Goal: Use online tool/utility: Utilize a website feature to perform a specific function

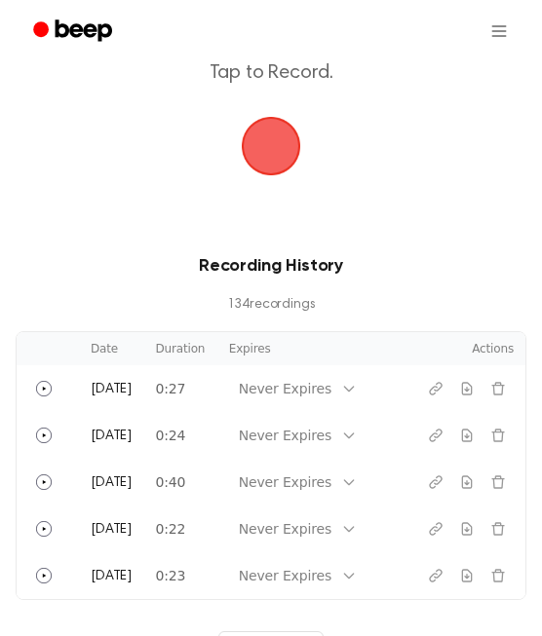
click at [287, 156] on span "button" at bounding box center [271, 146] width 91 height 91
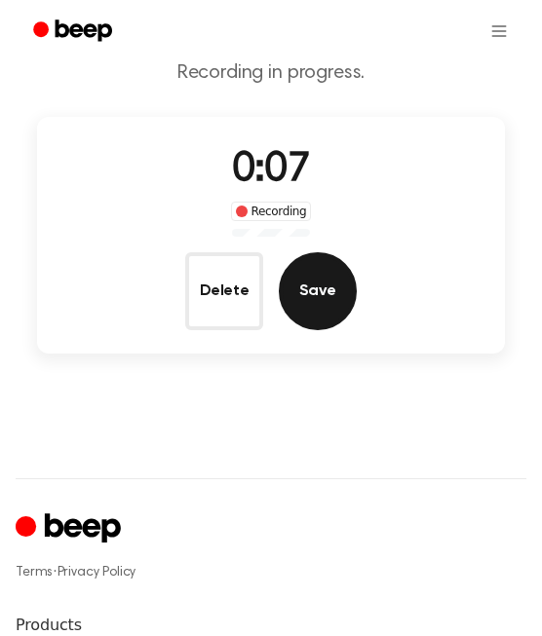
click at [304, 306] on button "Save" at bounding box center [318, 291] width 78 height 78
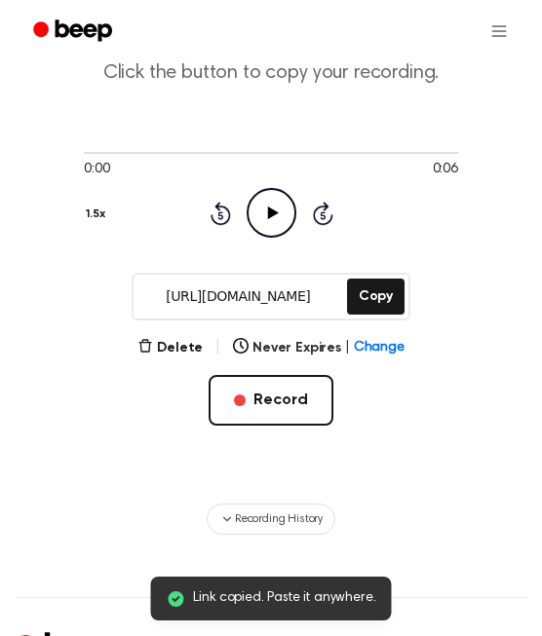
click at [265, 204] on icon "Play Audio" at bounding box center [271, 213] width 50 height 50
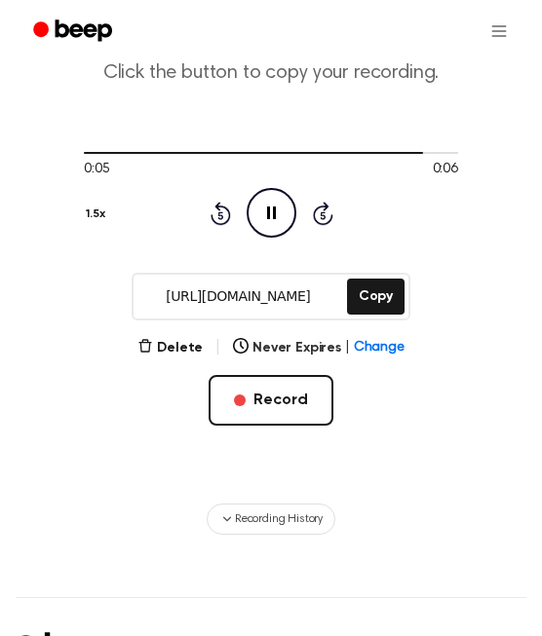
click at [101, 213] on button "1.5x" at bounding box center [98, 214] width 28 height 33
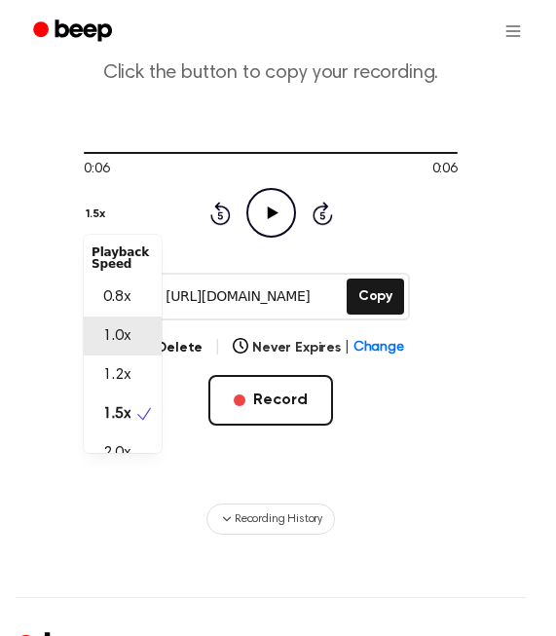
click at [116, 333] on span "1.0x" at bounding box center [116, 335] width 27 height 23
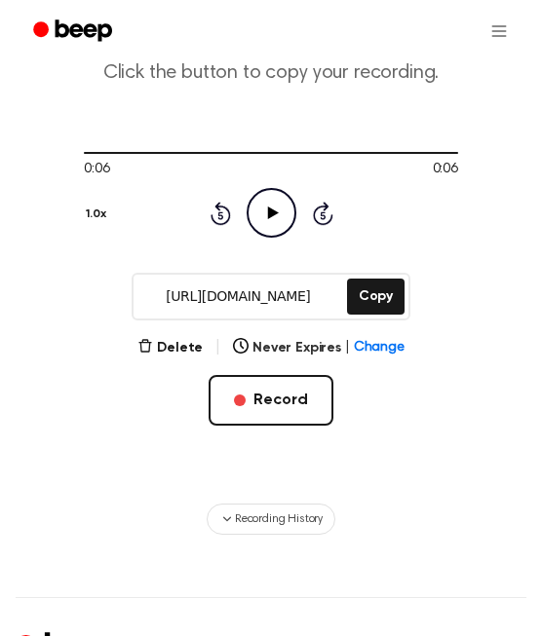
click at [267, 210] on icon at bounding box center [272, 212] width 11 height 13
click at [191, 348] on button "Delete" at bounding box center [169, 348] width 65 height 20
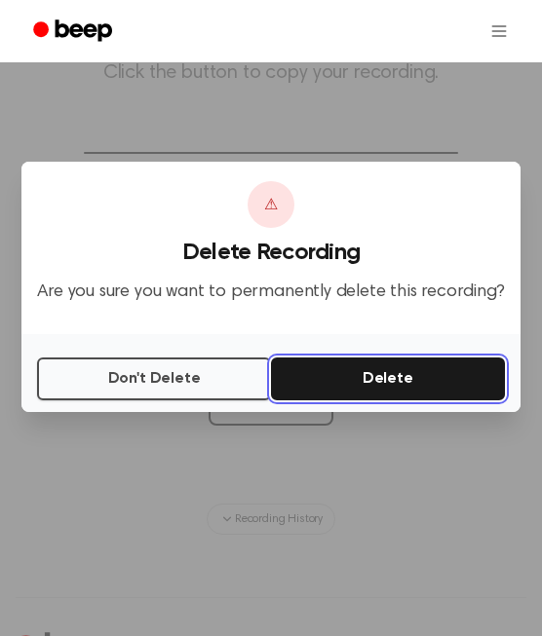
click at [394, 370] on button "Delete" at bounding box center [388, 378] width 234 height 43
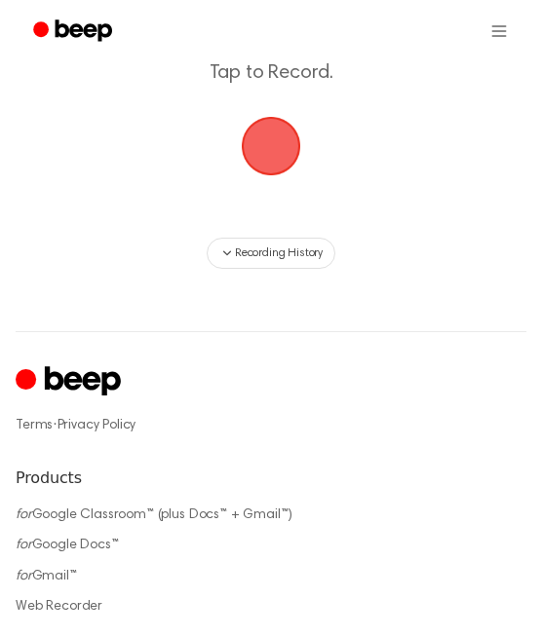
click at [280, 161] on span "button" at bounding box center [270, 146] width 108 height 108
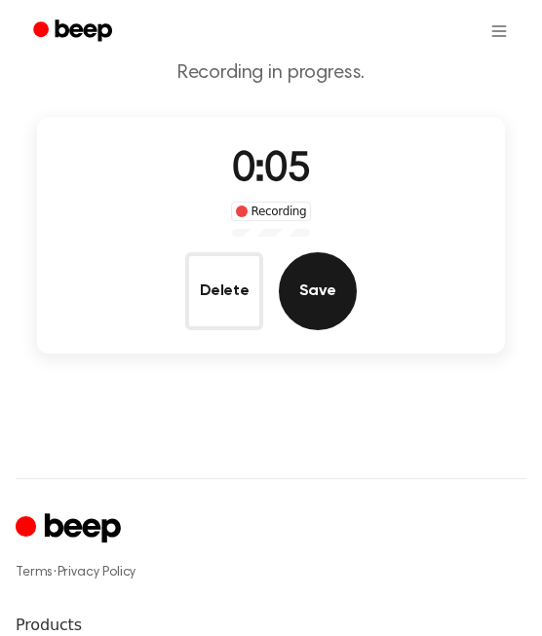
click at [315, 281] on button "Save" at bounding box center [318, 291] width 78 height 78
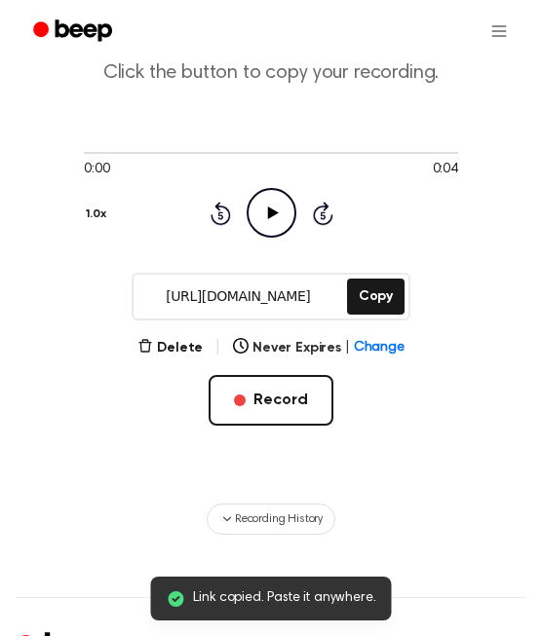
click at [268, 211] on icon at bounding box center [272, 212] width 11 height 13
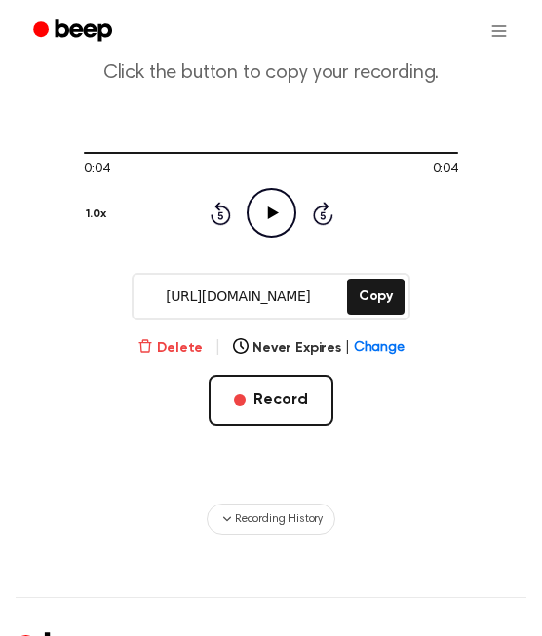
click at [188, 353] on button "Delete" at bounding box center [169, 348] width 65 height 20
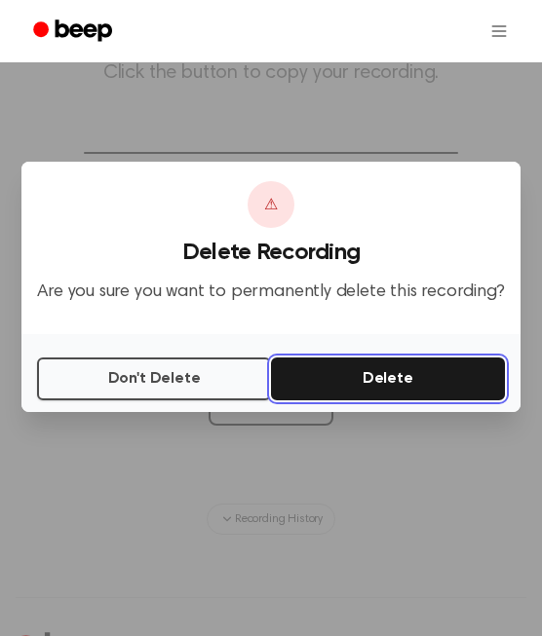
click at [344, 394] on button "Delete" at bounding box center [388, 378] width 234 height 43
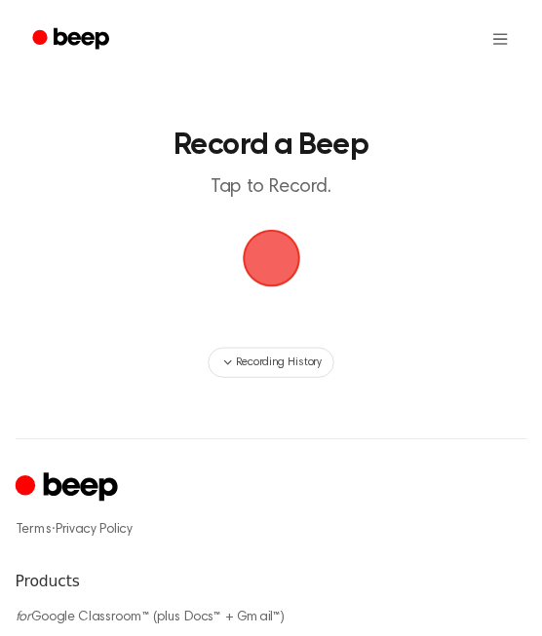
scroll to position [110, 0]
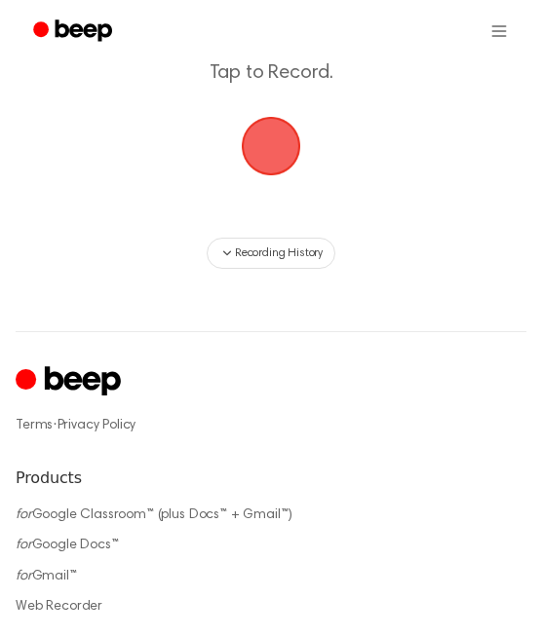
click at [269, 141] on span "button" at bounding box center [270, 146] width 55 height 55
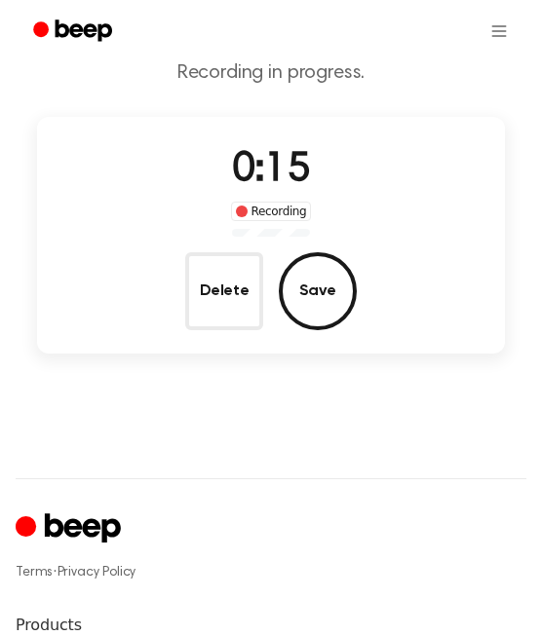
click at [235, 362] on main "Record a Beep Recording in progress. 0:15 Recording Delete Save" at bounding box center [271, 153] width 542 height 526
click at [231, 317] on button "Delete" at bounding box center [224, 291] width 78 height 78
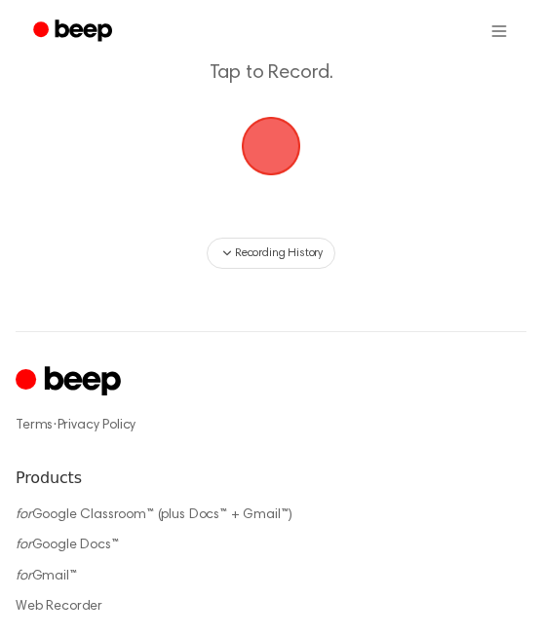
click at [270, 158] on span "button" at bounding box center [270, 146] width 55 height 55
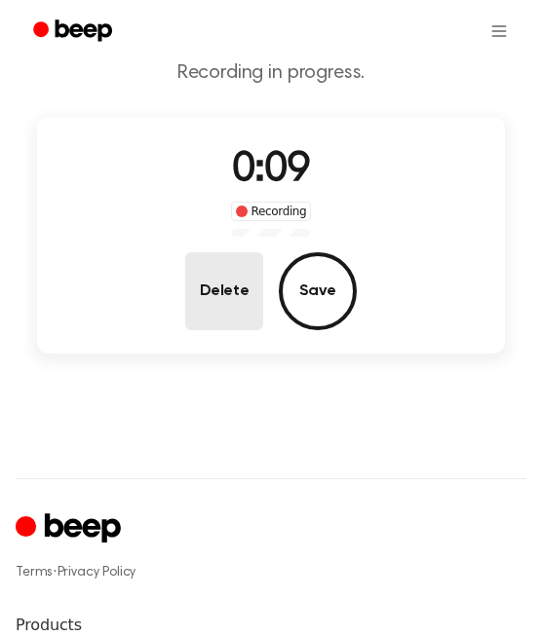
click at [201, 293] on button "Delete" at bounding box center [224, 291] width 78 height 78
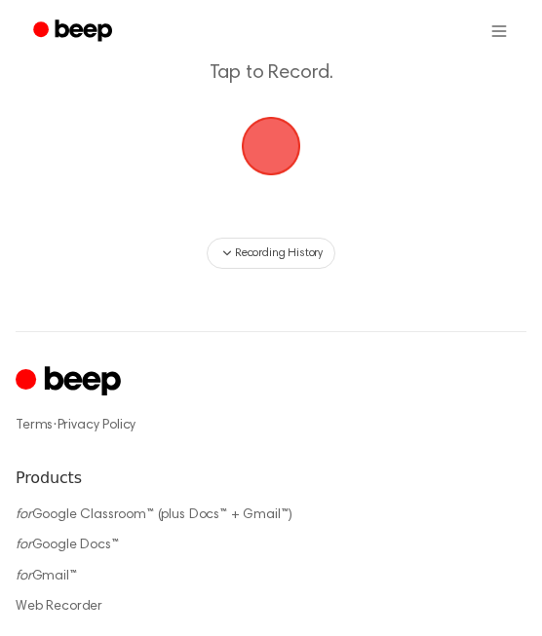
click at [277, 146] on span "button" at bounding box center [270, 146] width 55 height 55
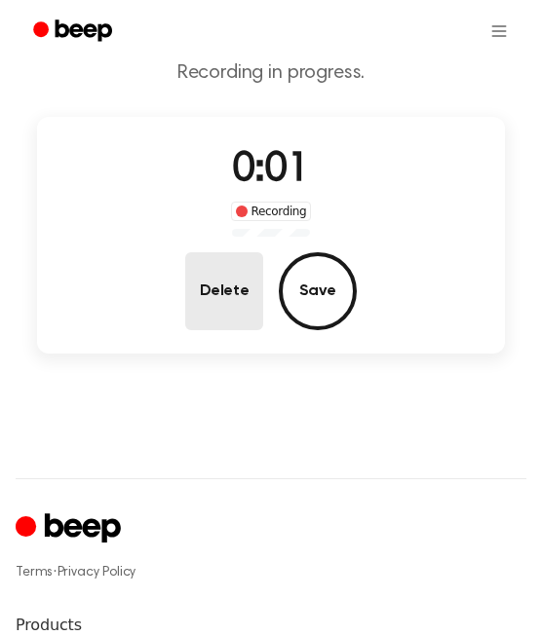
click at [226, 280] on button "Delete" at bounding box center [224, 291] width 78 height 78
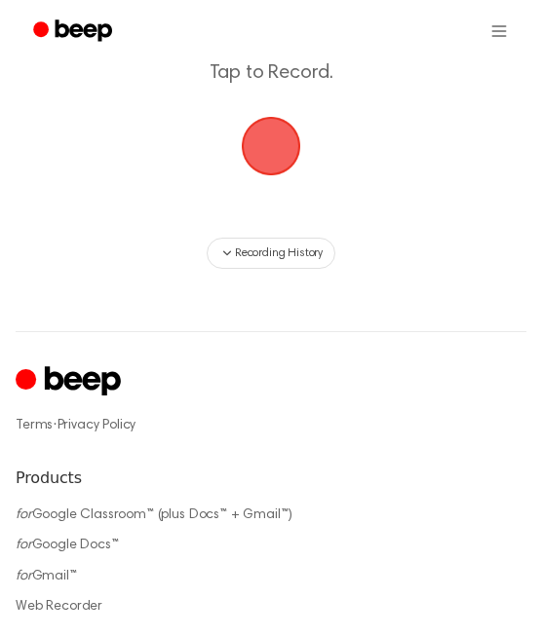
click at [277, 137] on span "button" at bounding box center [270, 146] width 55 height 55
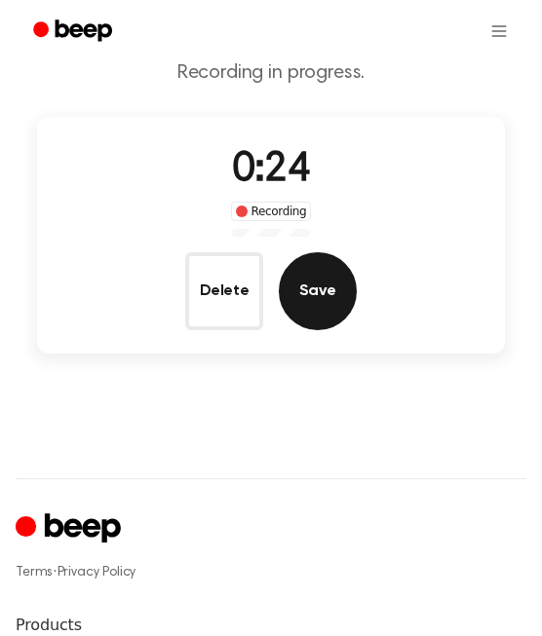
click at [324, 289] on button "Save" at bounding box center [318, 291] width 78 height 78
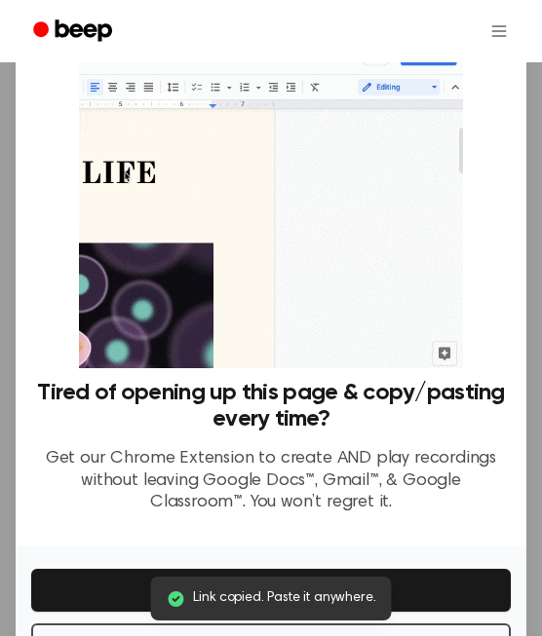
scroll to position [109, 0]
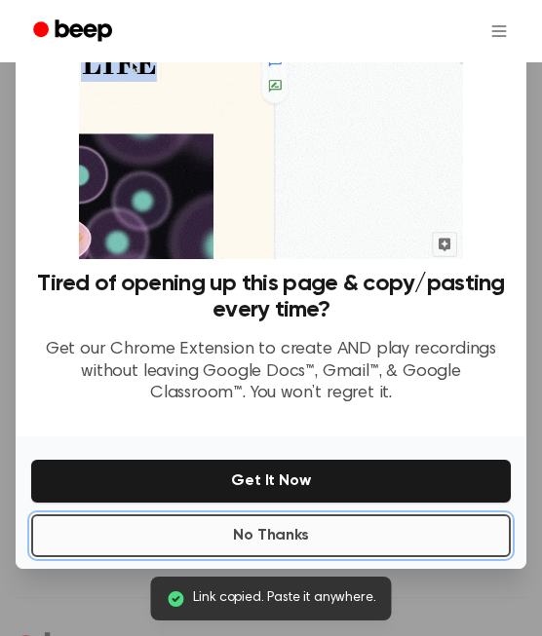
click at [298, 533] on button "No Thanks" at bounding box center [270, 535] width 479 height 43
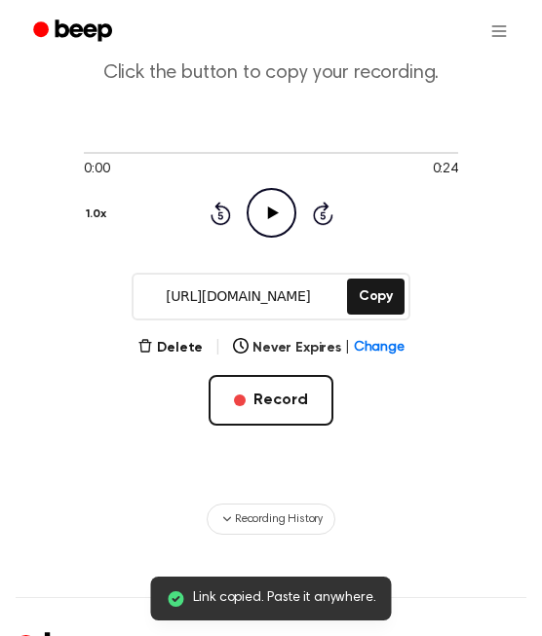
click at [265, 214] on icon "Play Audio" at bounding box center [271, 213] width 50 height 50
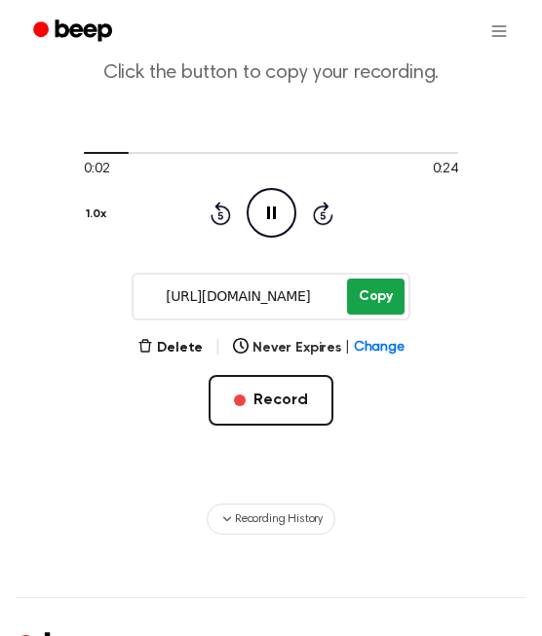
click at [359, 286] on button "Copy" at bounding box center [375, 297] width 57 height 36
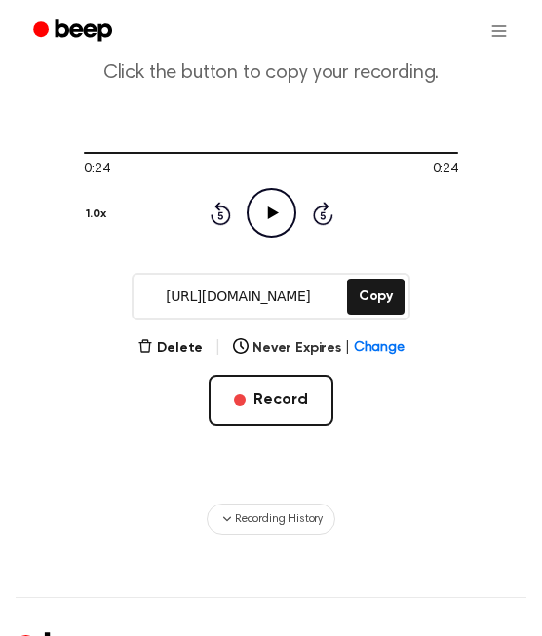
click at [403, 394] on div "Delete | Never Expires | Change Record" at bounding box center [271, 412] width 374 height 152
click at [323, 513] on button "Recording History" at bounding box center [270, 519] width 129 height 31
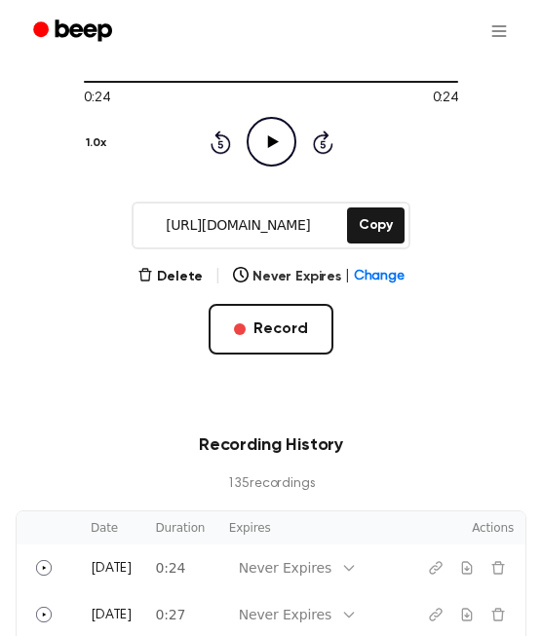
scroll to position [232, 0]
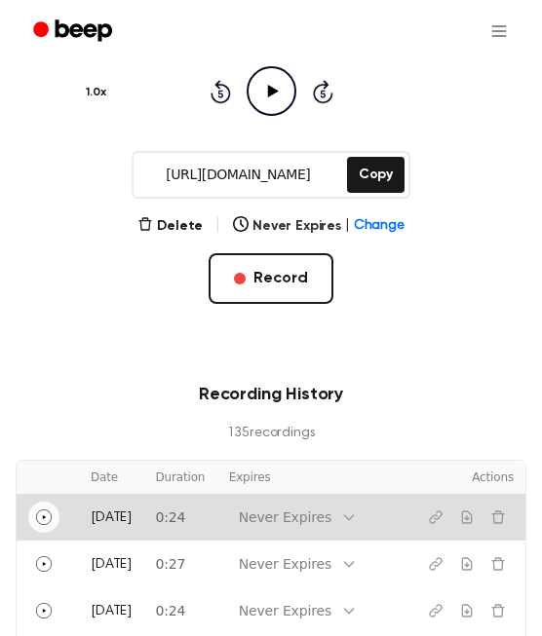
click at [44, 515] on icon "Play" at bounding box center [44, 517] width 16 height 16
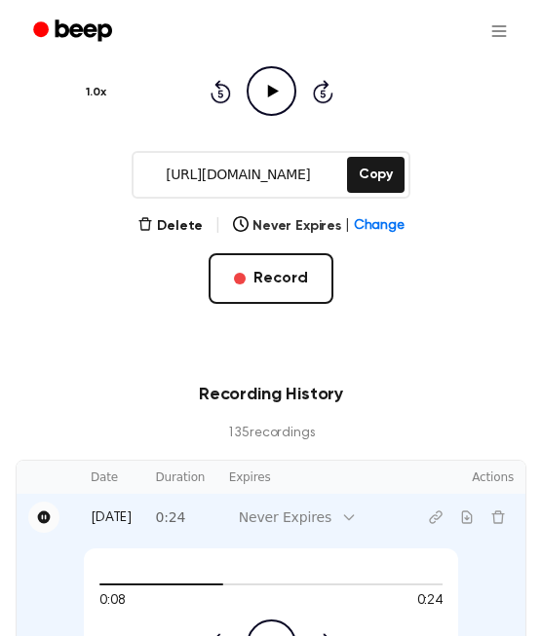
click at [52, 512] on button "Pause" at bounding box center [43, 517] width 31 height 31
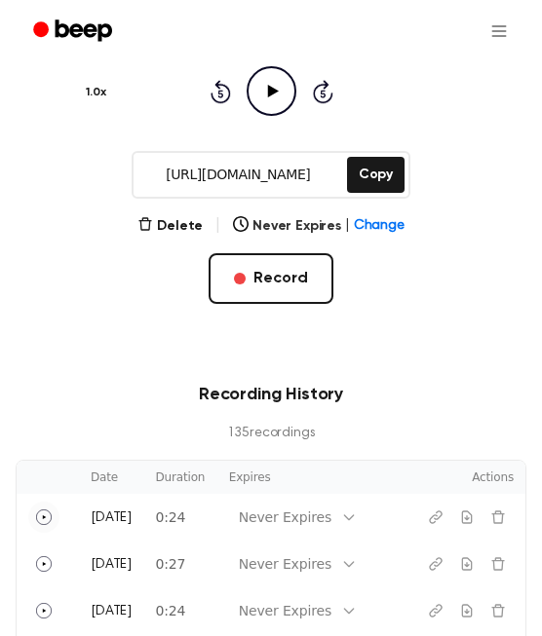
click at [52, 512] on button "Play" at bounding box center [43, 517] width 31 height 31
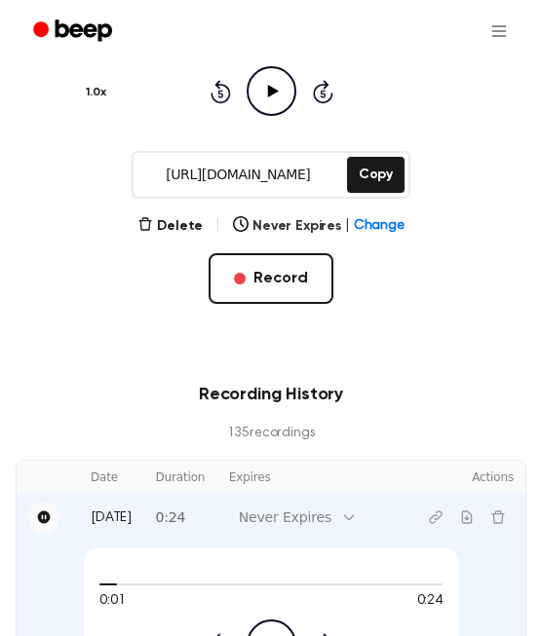
click at [52, 512] on button "Pause" at bounding box center [43, 517] width 31 height 31
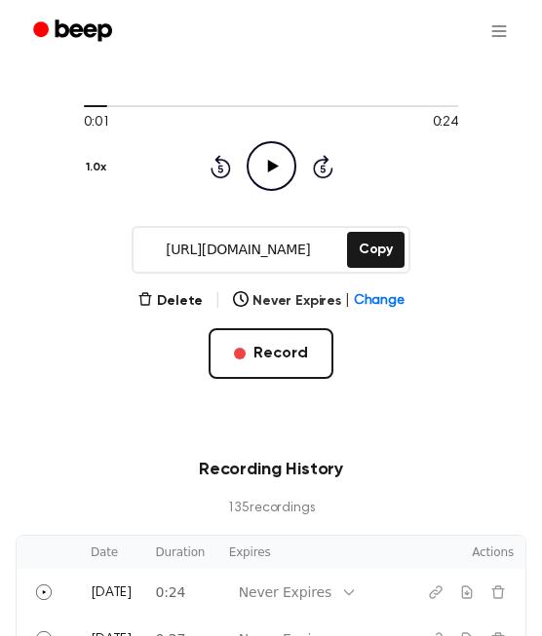
scroll to position [496, 0]
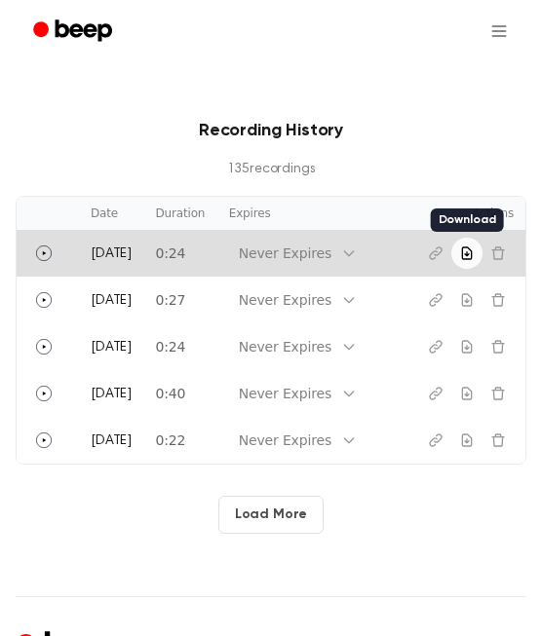
click at [461, 258] on icon "Download recording" at bounding box center [467, 253] width 16 height 16
